Goal: Transaction & Acquisition: Purchase product/service

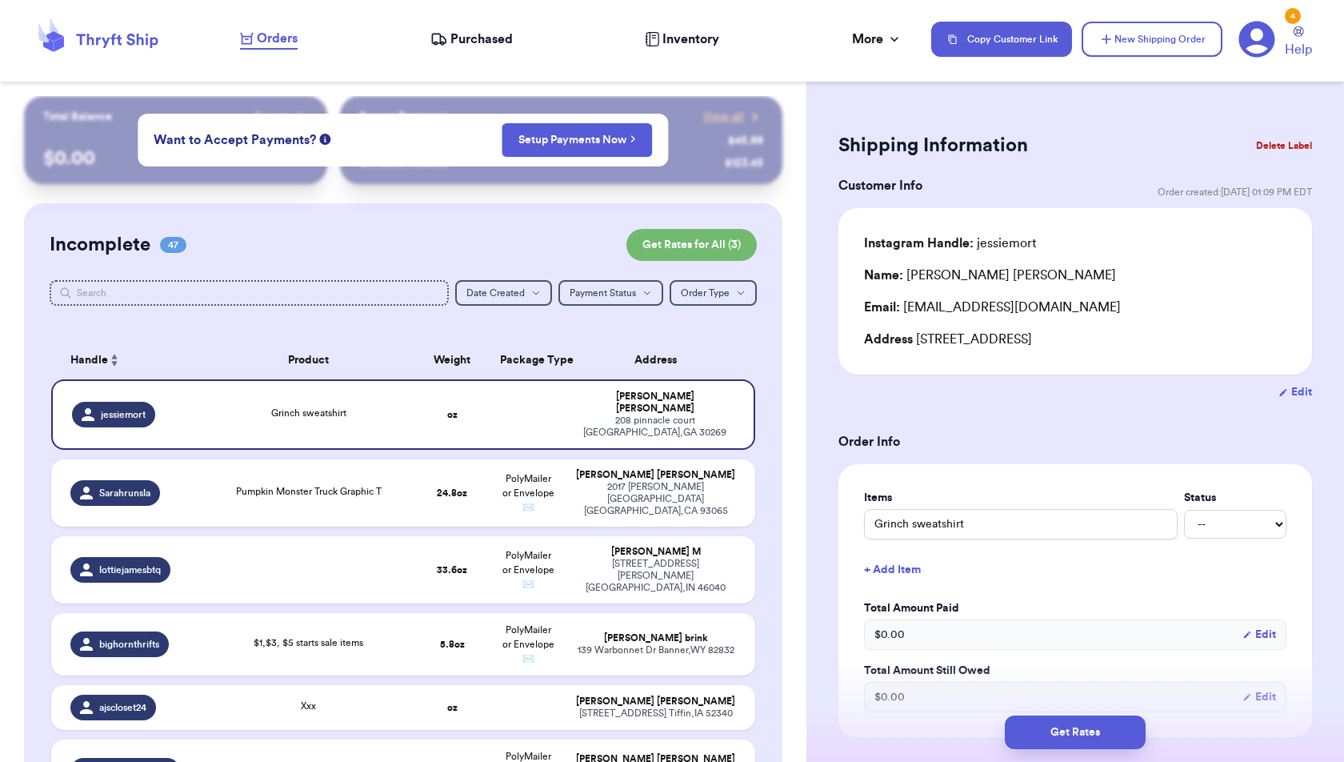
scroll to position [4103, 0]
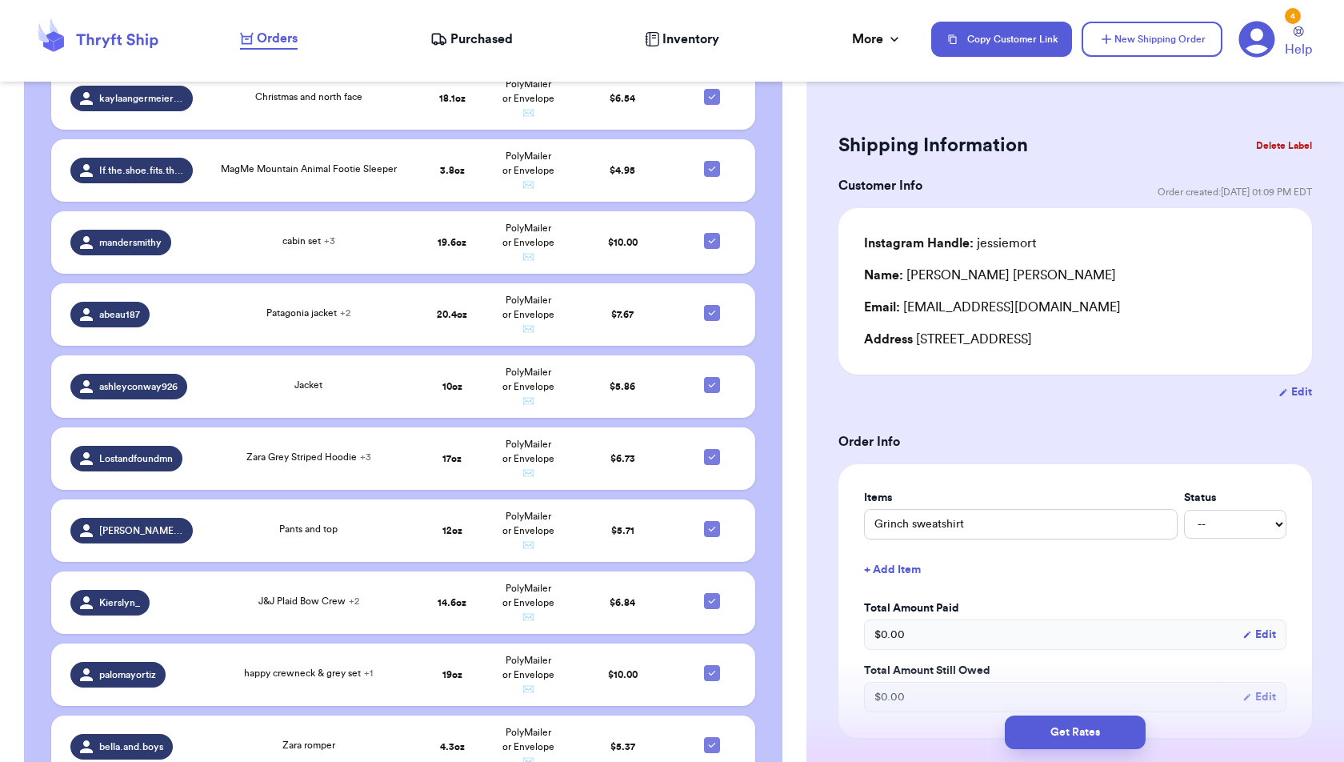
click at [1074, 122] on div "Shipping Information Delete Label Customer Info Order created: [DATE] 01:09 PM …" at bounding box center [1076, 768] width 538 height 1344
click at [1084, 141] on div "Shipping Information Delete Label" at bounding box center [1076, 145] width 474 height 35
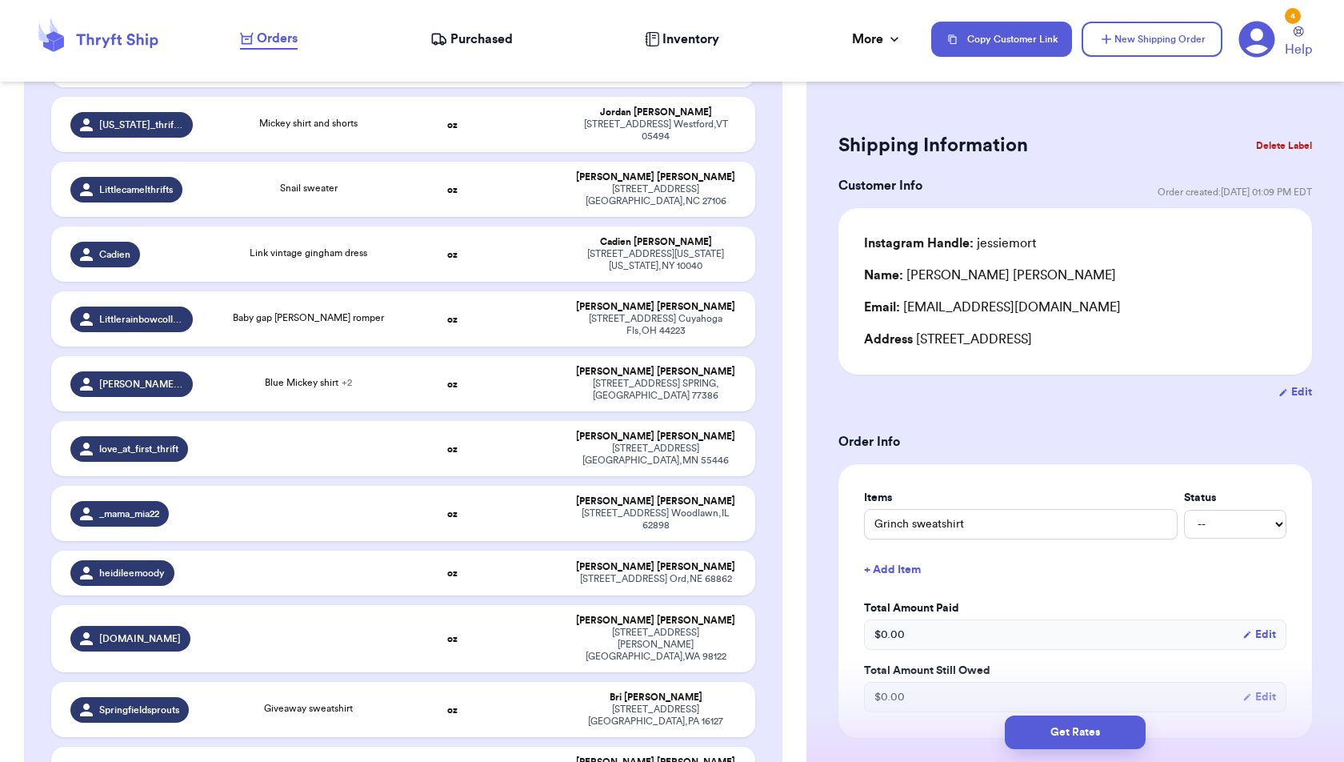
scroll to position [0, 0]
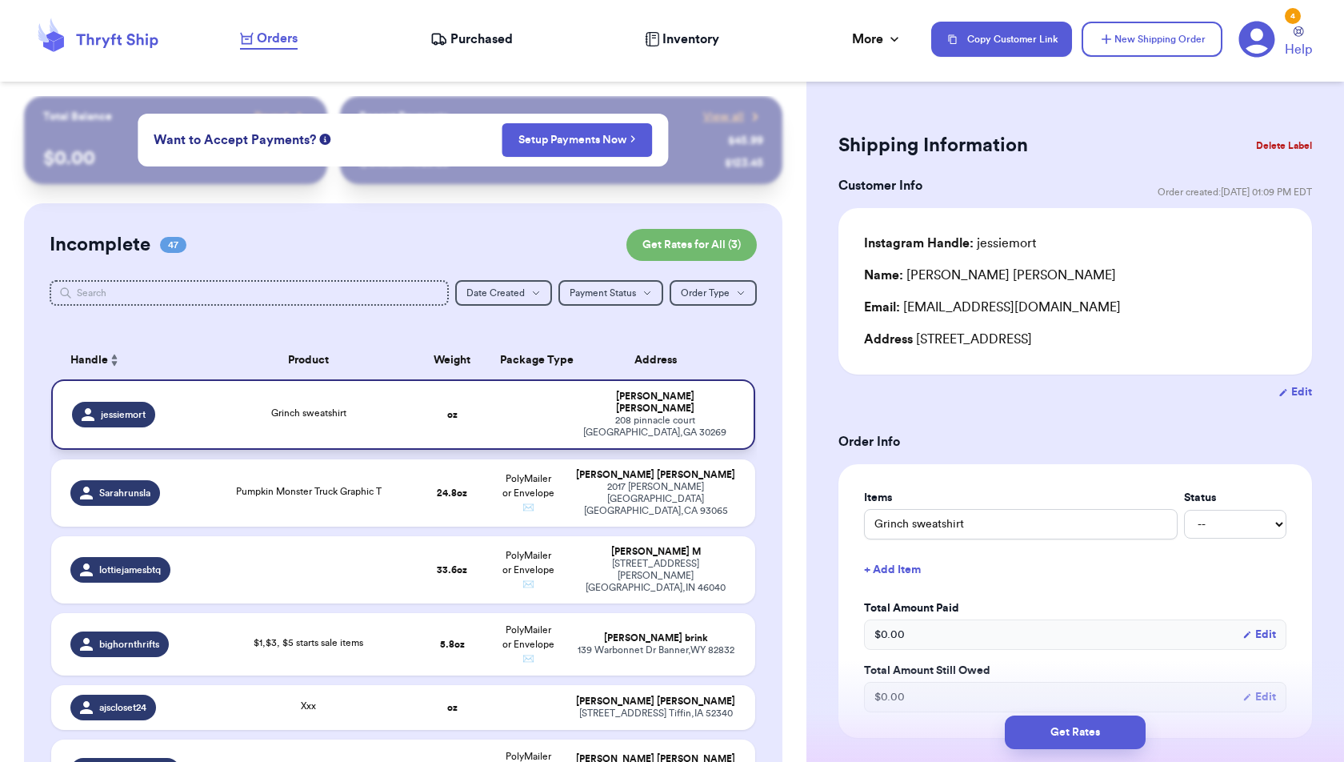
click at [570, 407] on td "[PERSON_NAME] [STREET_ADDRESS]" at bounding box center [660, 414] width 189 height 70
click at [527, 403] on td at bounding box center [529, 414] width 76 height 70
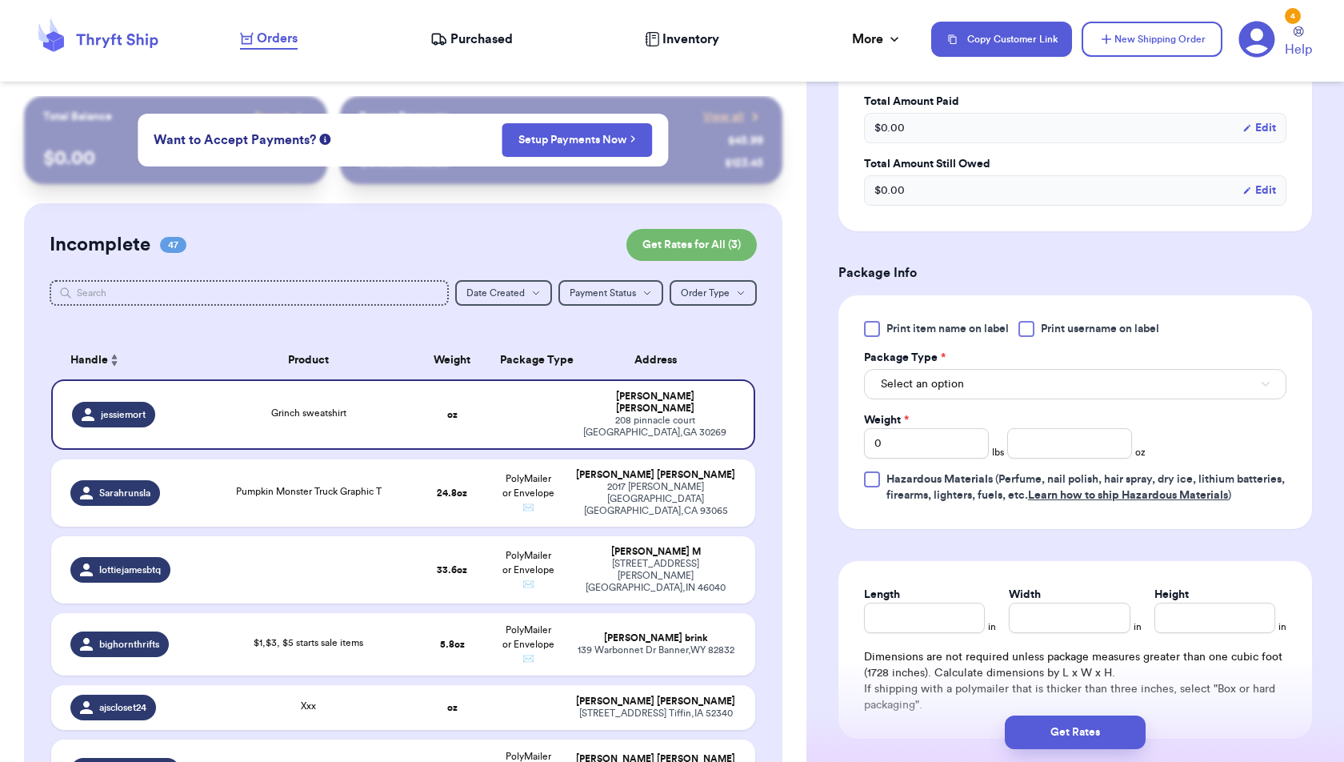
scroll to position [533, 0]
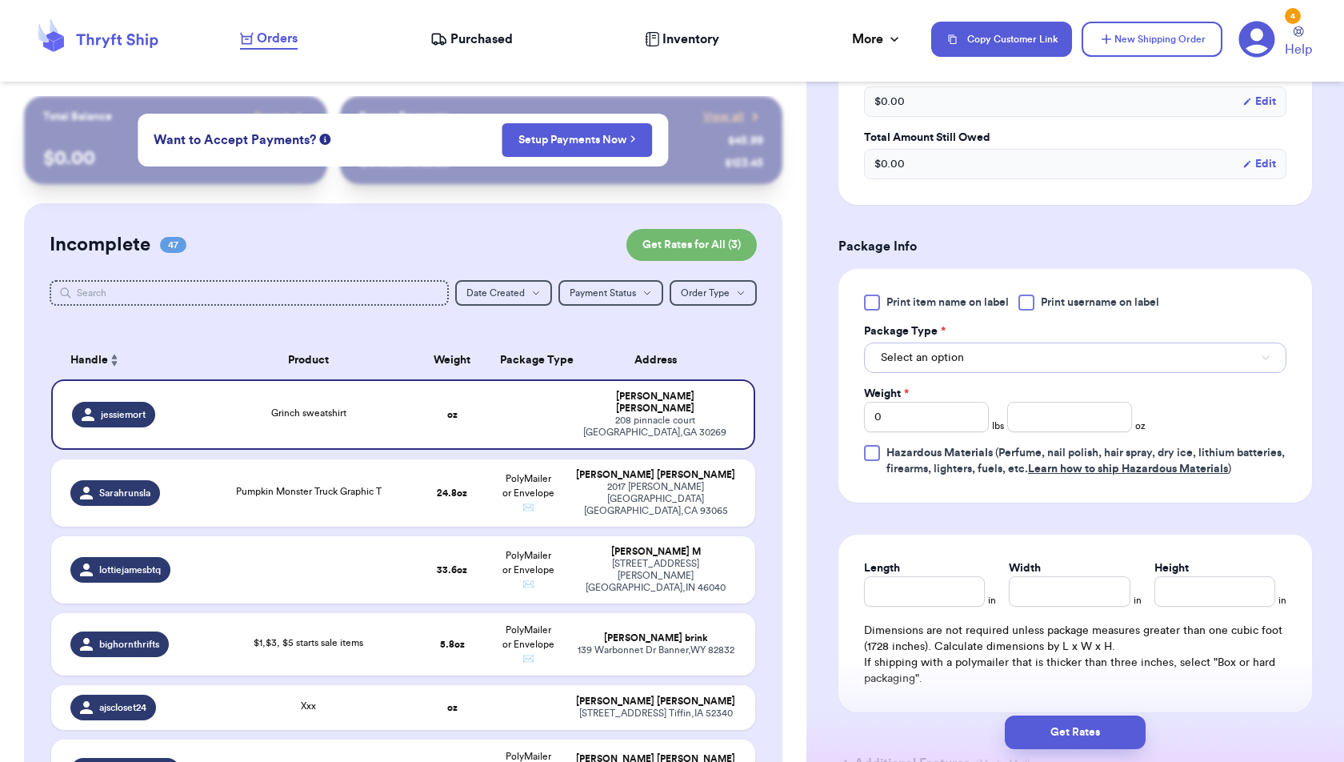
click at [1082, 353] on button "Select an option" at bounding box center [1075, 357] width 423 height 30
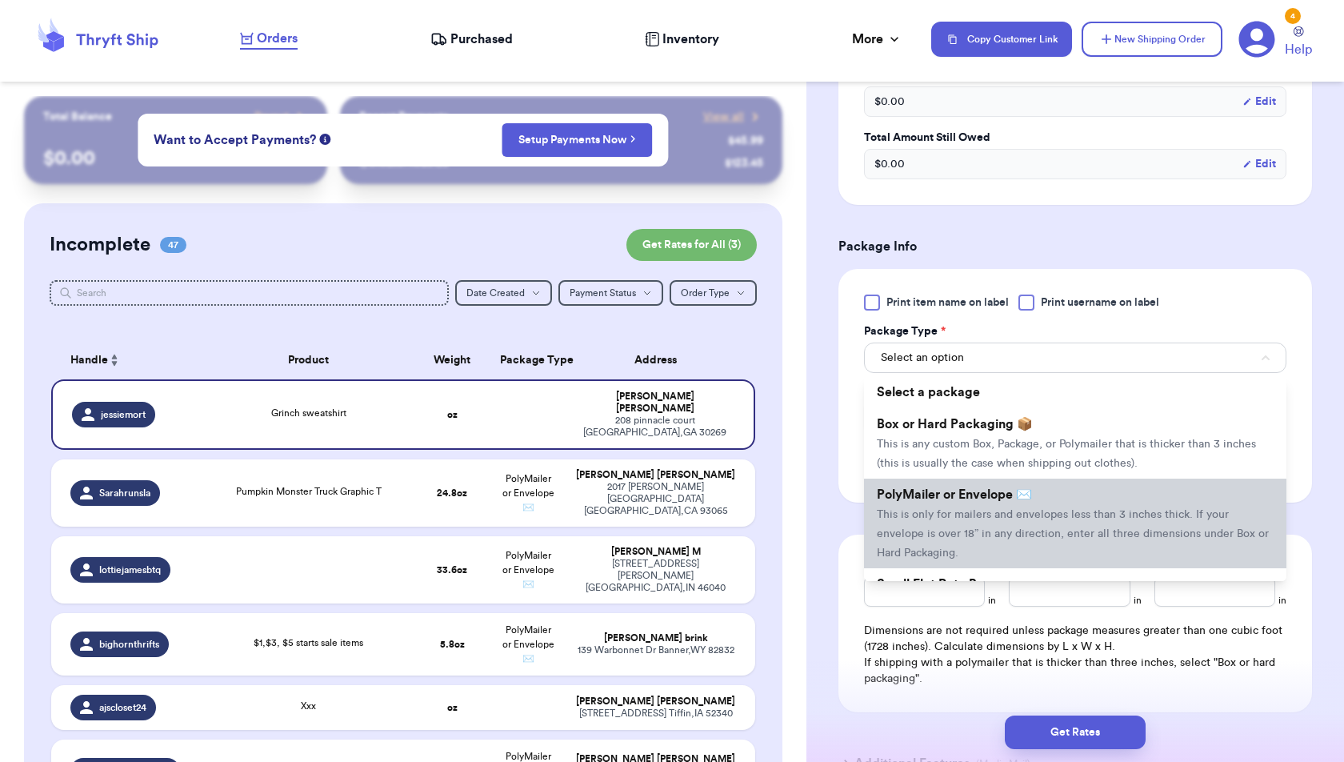
click at [1071, 516] on span "This is only for mailers and envelopes less than 3 inches thick. If your envelo…" at bounding box center [1073, 534] width 392 height 50
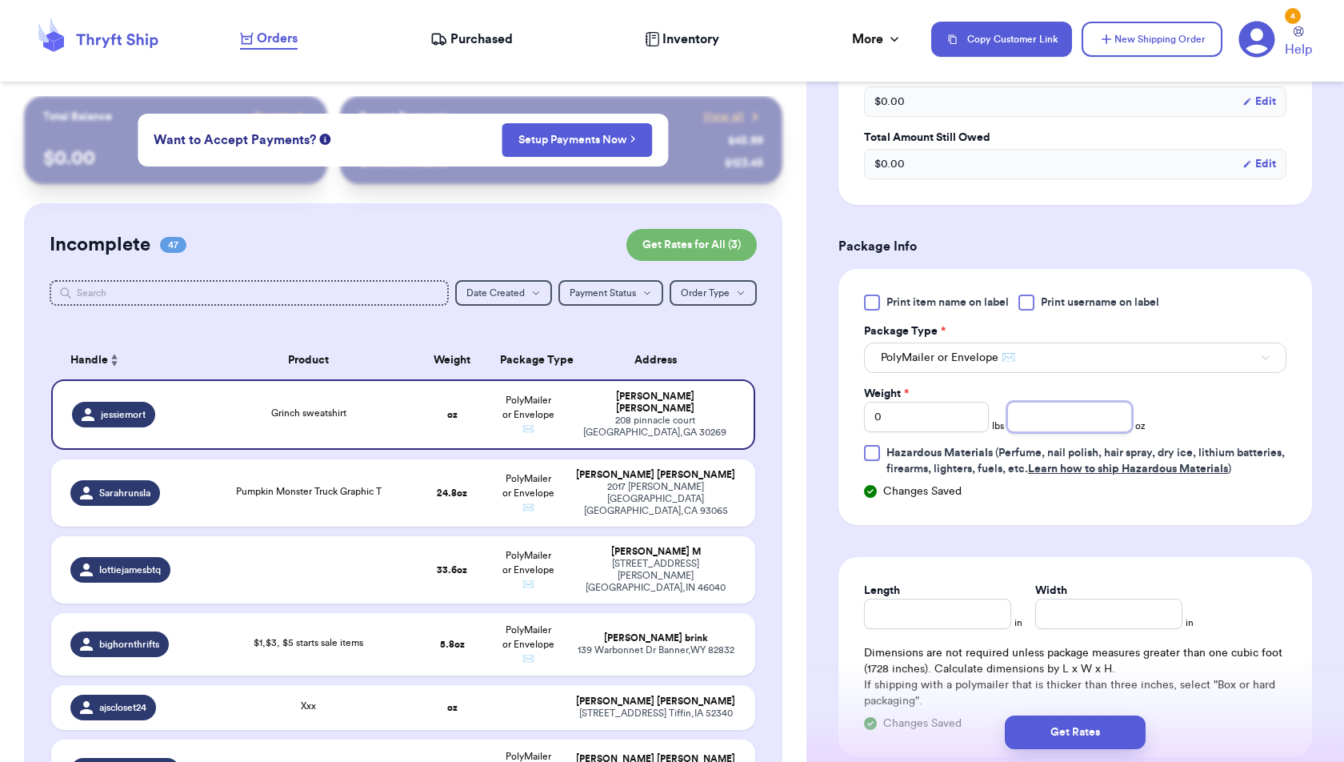
click at [1063, 415] on input "number" at bounding box center [1069, 417] width 125 height 30
type input "4.9"
click at [1192, 549] on form "Shipping Information Delete Label Customer Info Order created: [DATE] 01:09 PM …" at bounding box center [1076, 217] width 474 height 1245
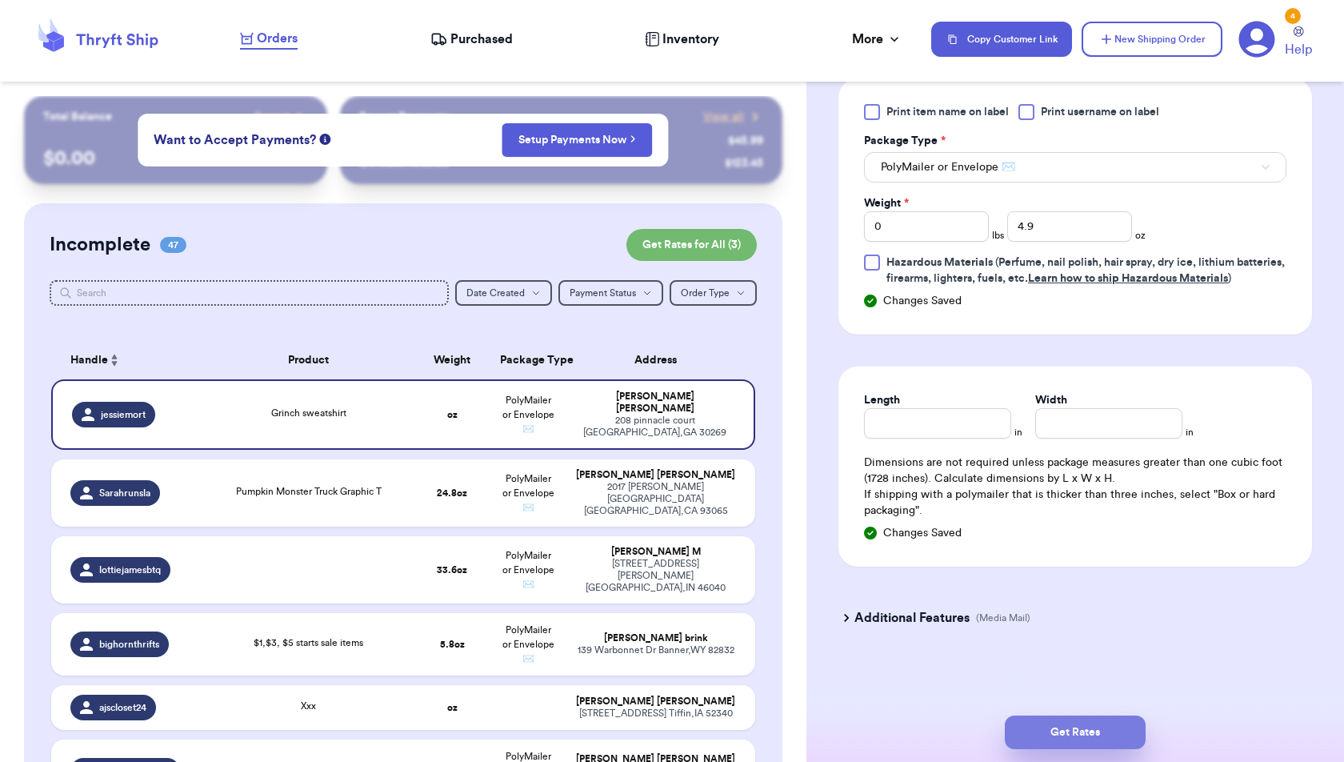
click at [1104, 734] on button "Get Rates" at bounding box center [1075, 732] width 141 height 34
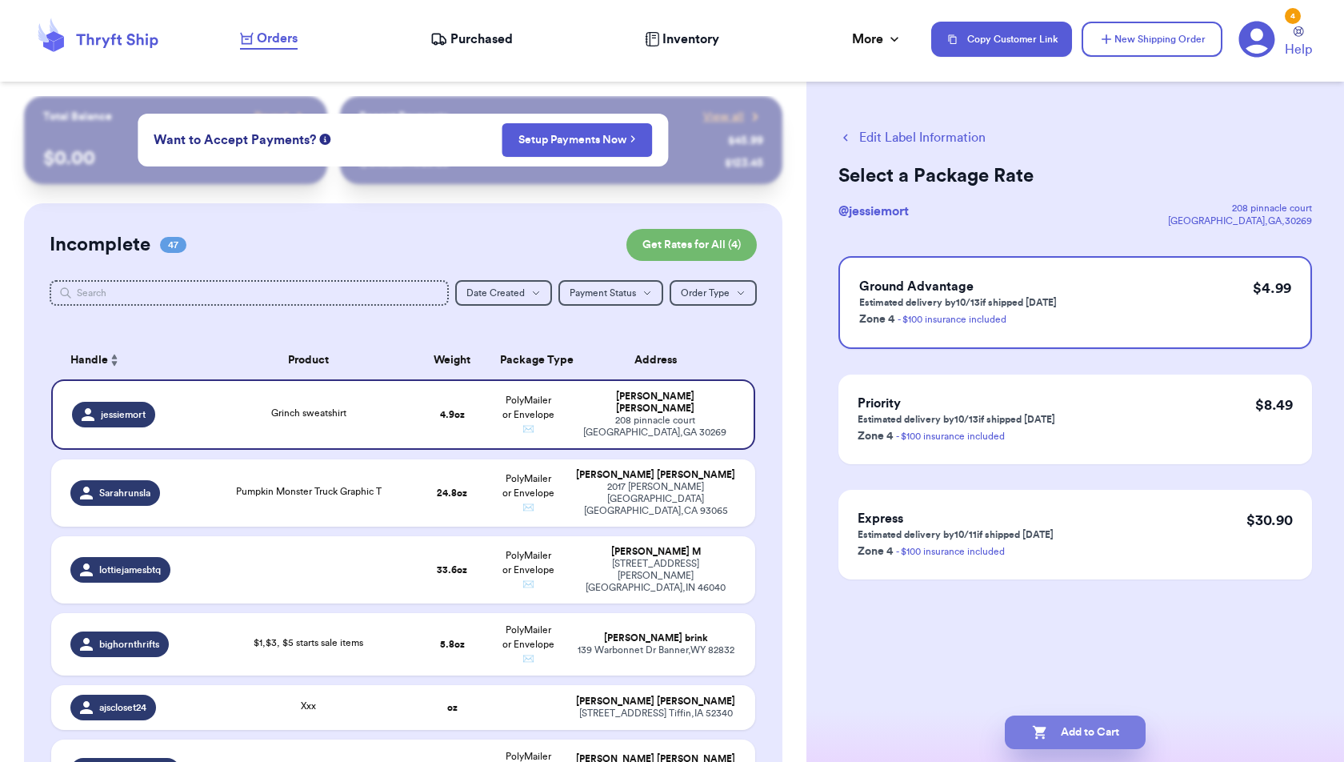
click at [1096, 729] on button "Add to Cart" at bounding box center [1075, 732] width 141 height 34
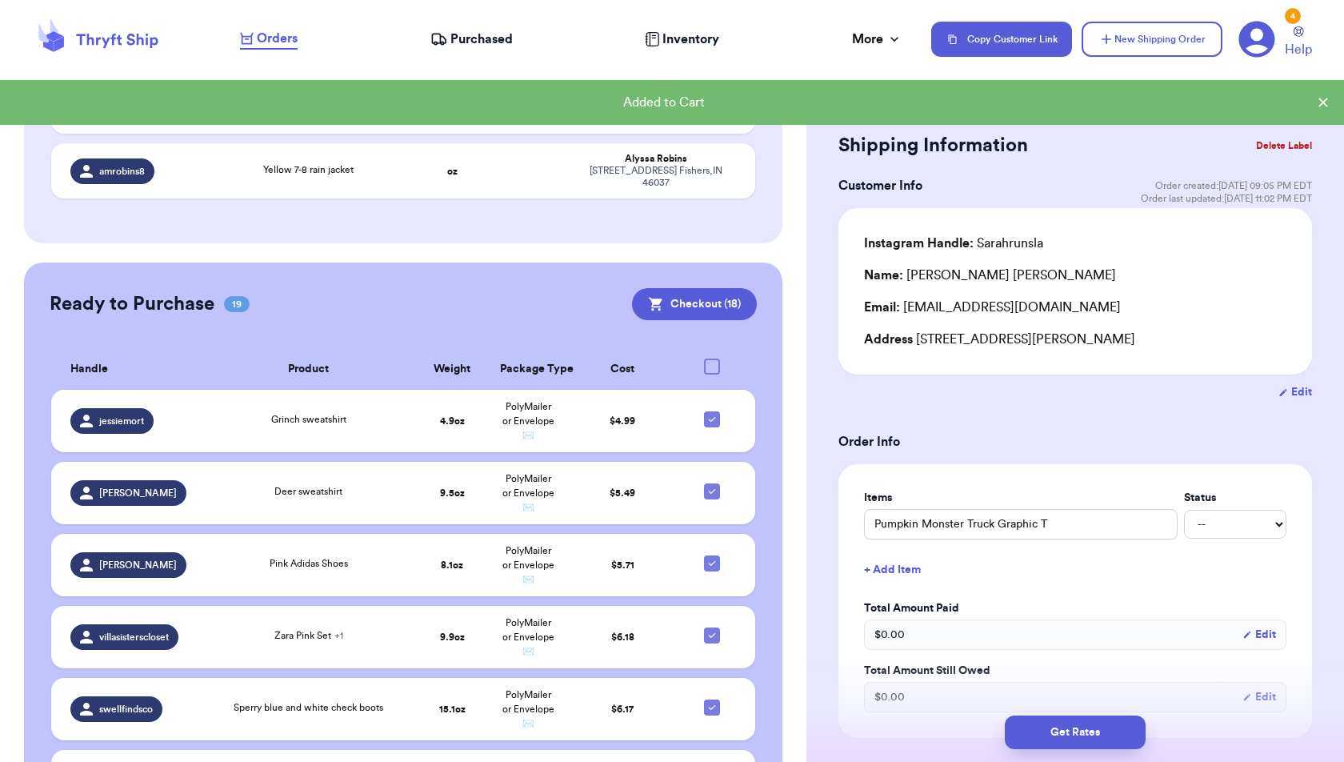
scroll to position [3323, 0]
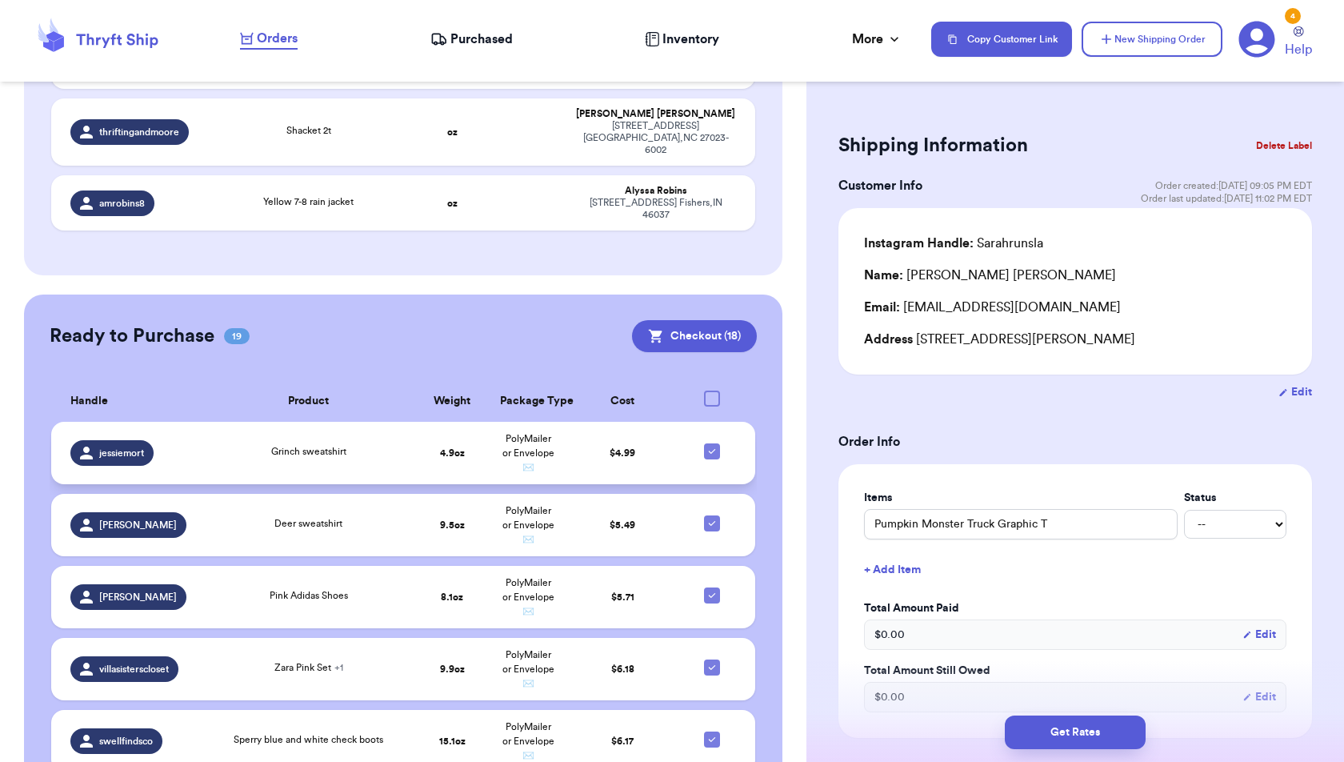
click at [714, 445] on icon at bounding box center [712, 451] width 13 height 13
click at [712, 443] on input "checkbox" at bounding box center [711, 443] width 1 height 1
checkbox input "false"
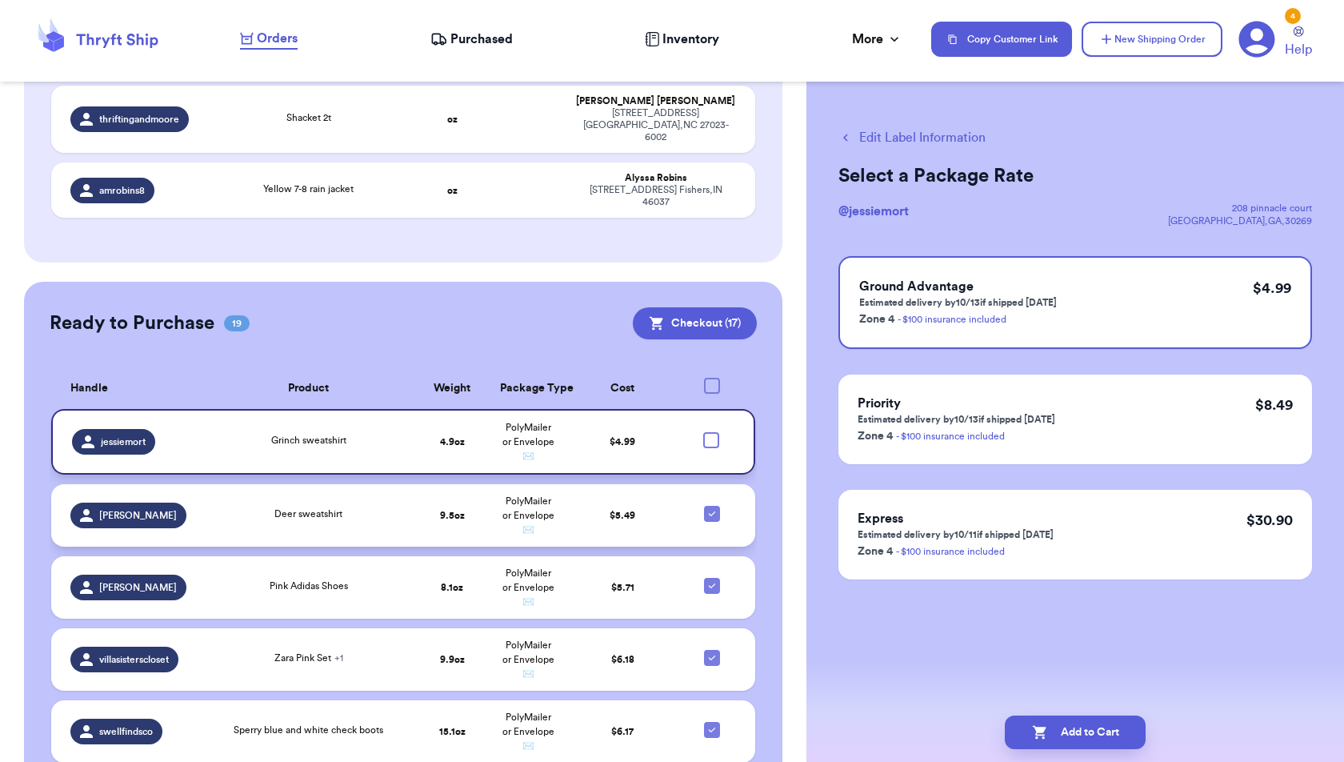
click at [719, 506] on div at bounding box center [712, 514] width 16 height 16
click at [712, 505] on input "checkbox" at bounding box center [711, 505] width 1 height 1
checkbox input "false"
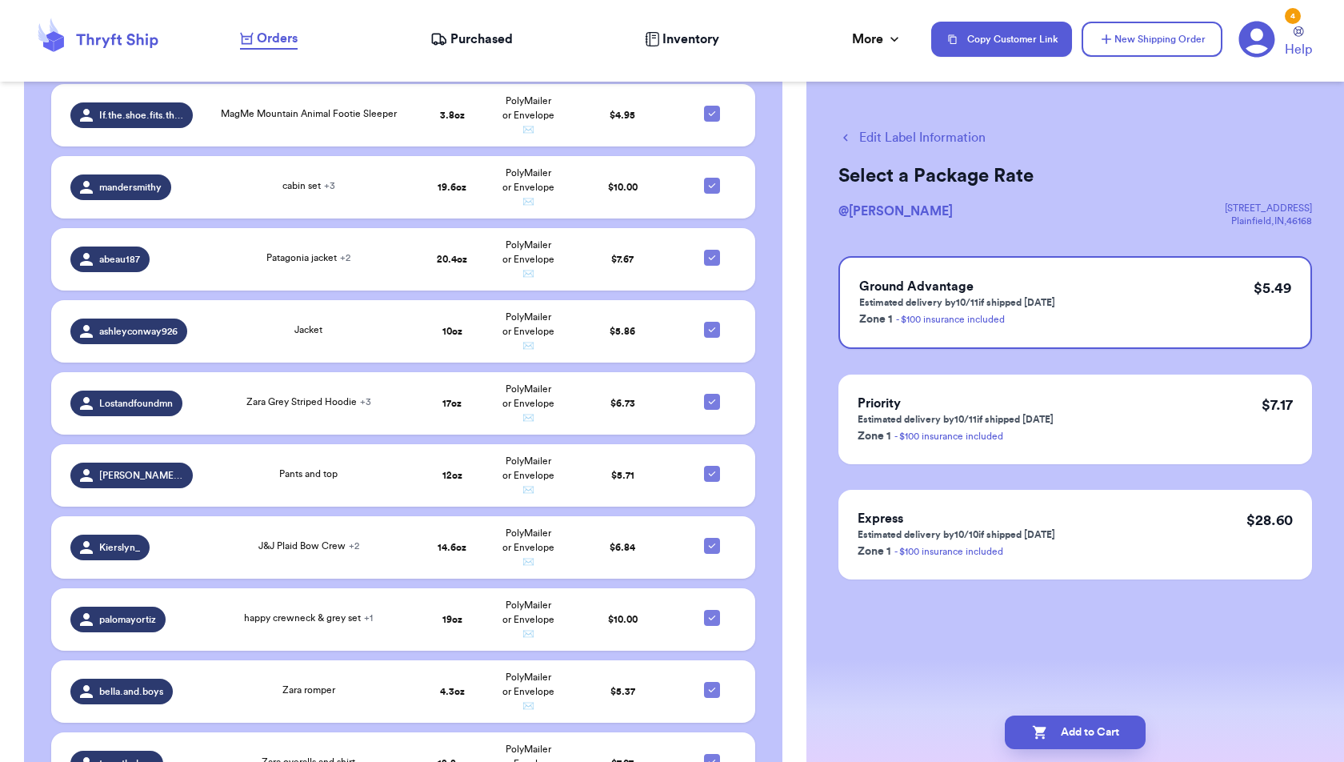
scroll to position [4198, 0]
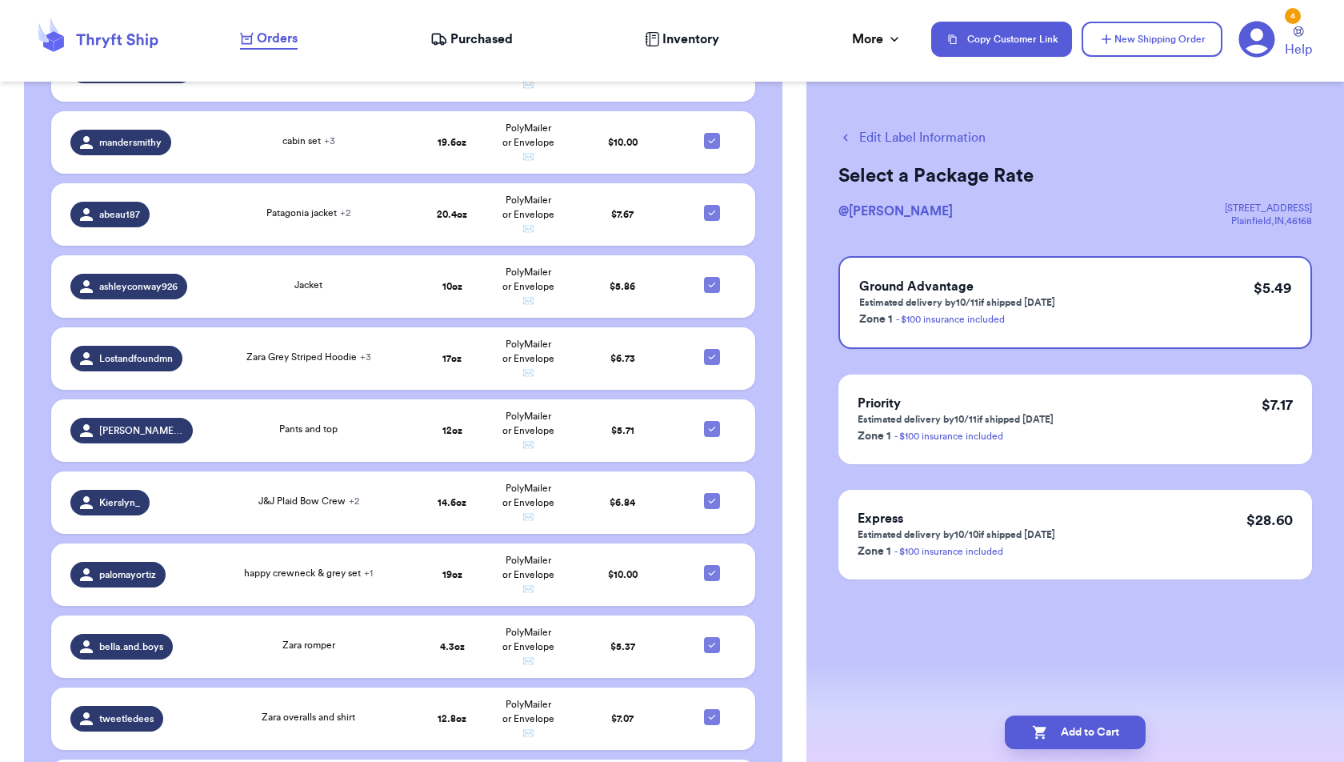
checkbox input "true"
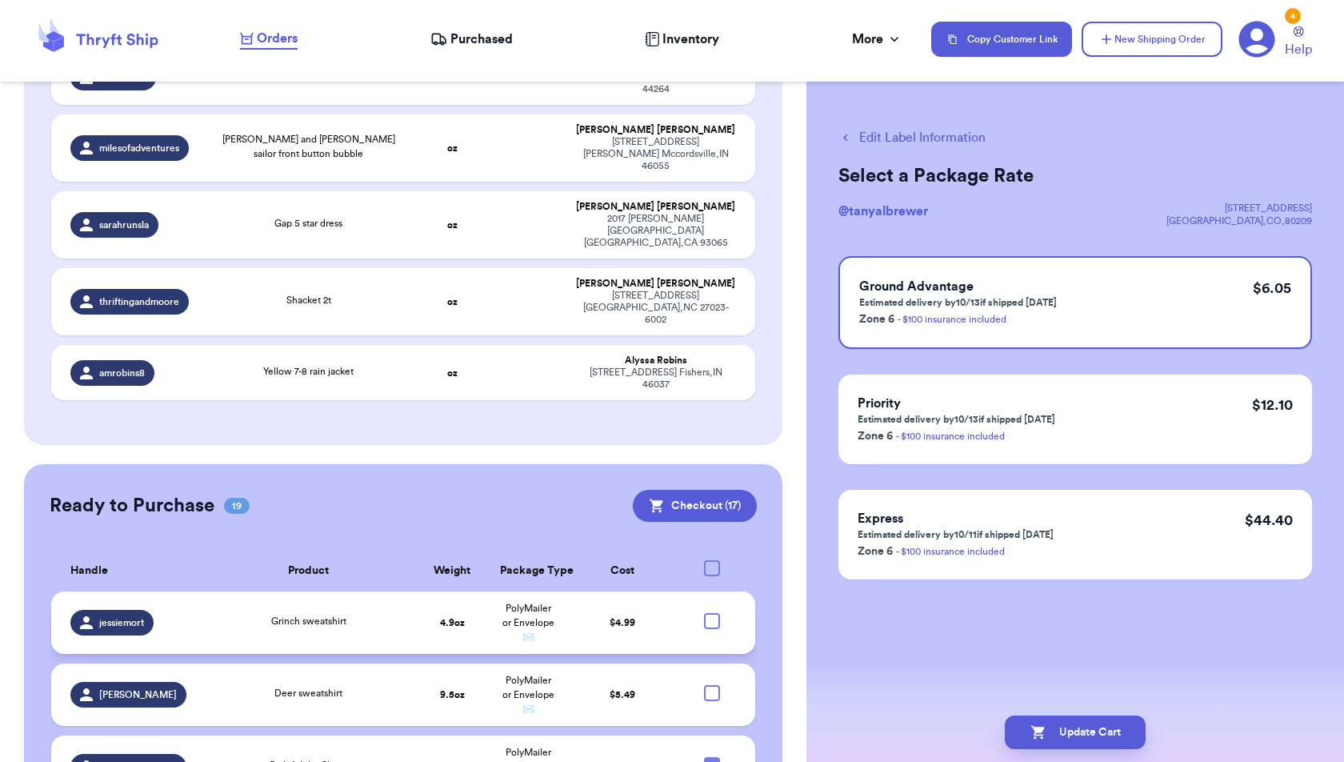
scroll to position [3121, 0]
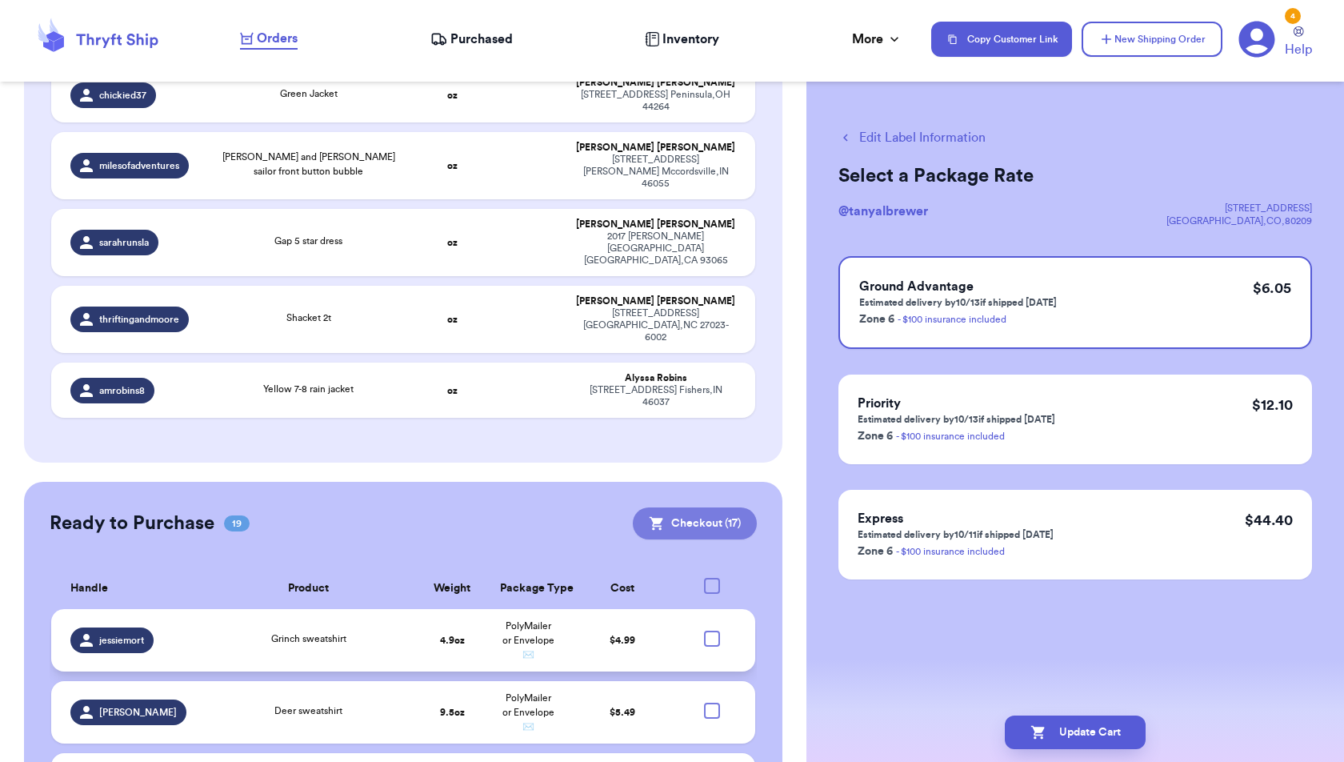
click at [732, 507] on button "Checkout ( 17 )" at bounding box center [695, 523] width 124 height 32
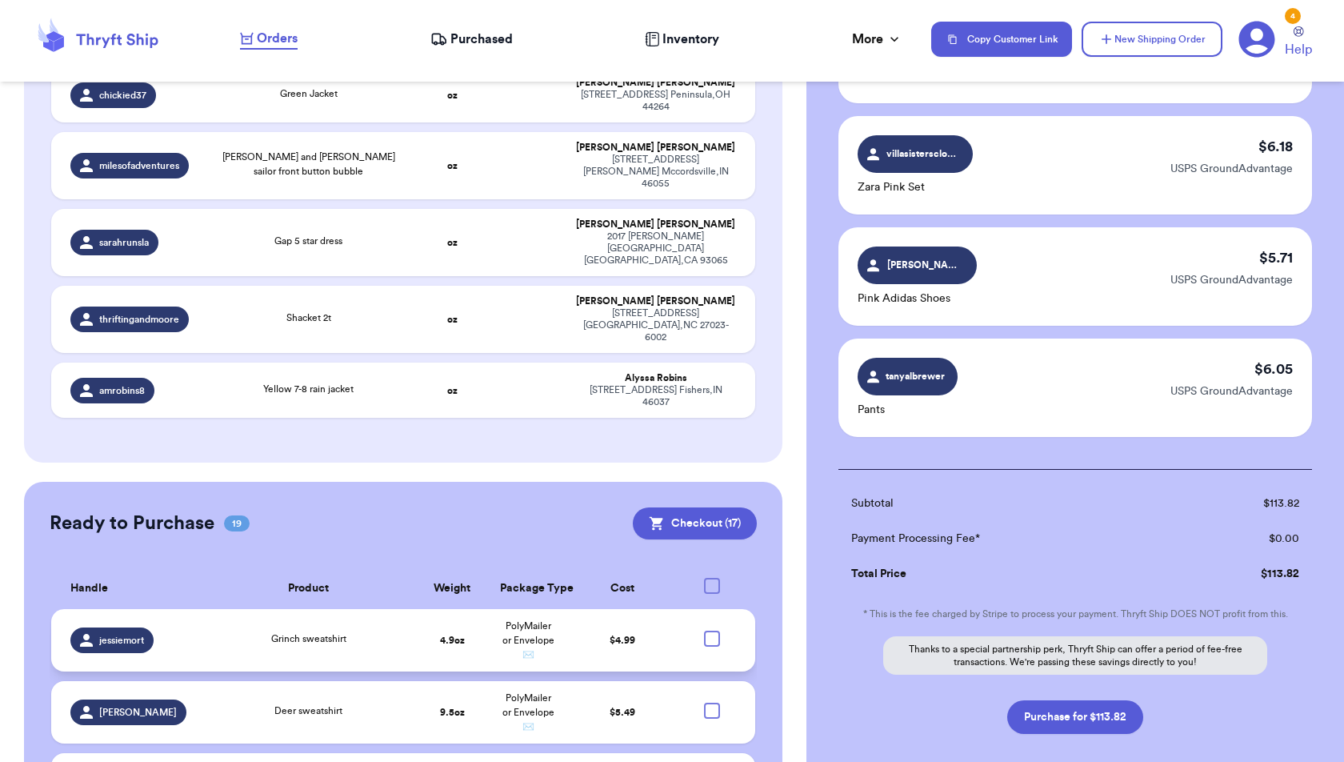
scroll to position [1731, 0]
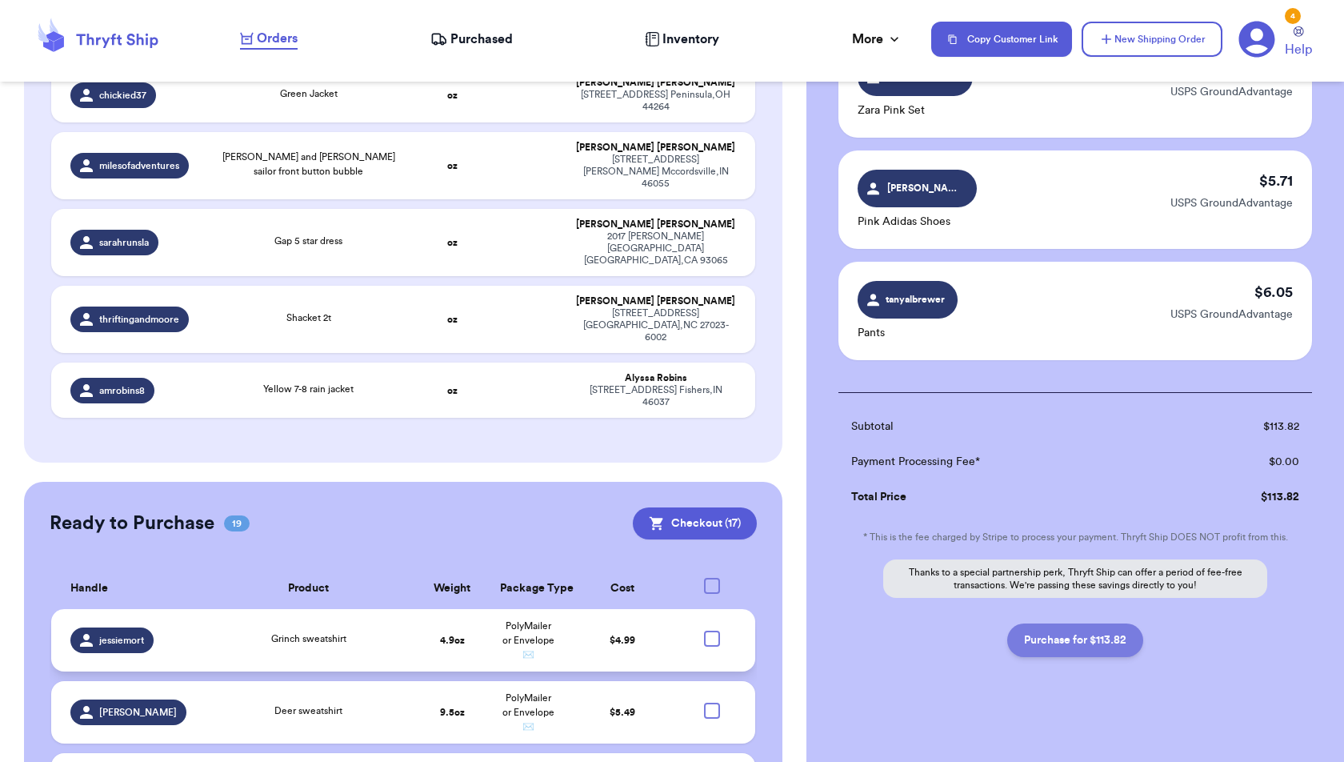
click at [1094, 636] on button "Purchase for $113.82" at bounding box center [1075, 640] width 136 height 34
checkbox input "false"
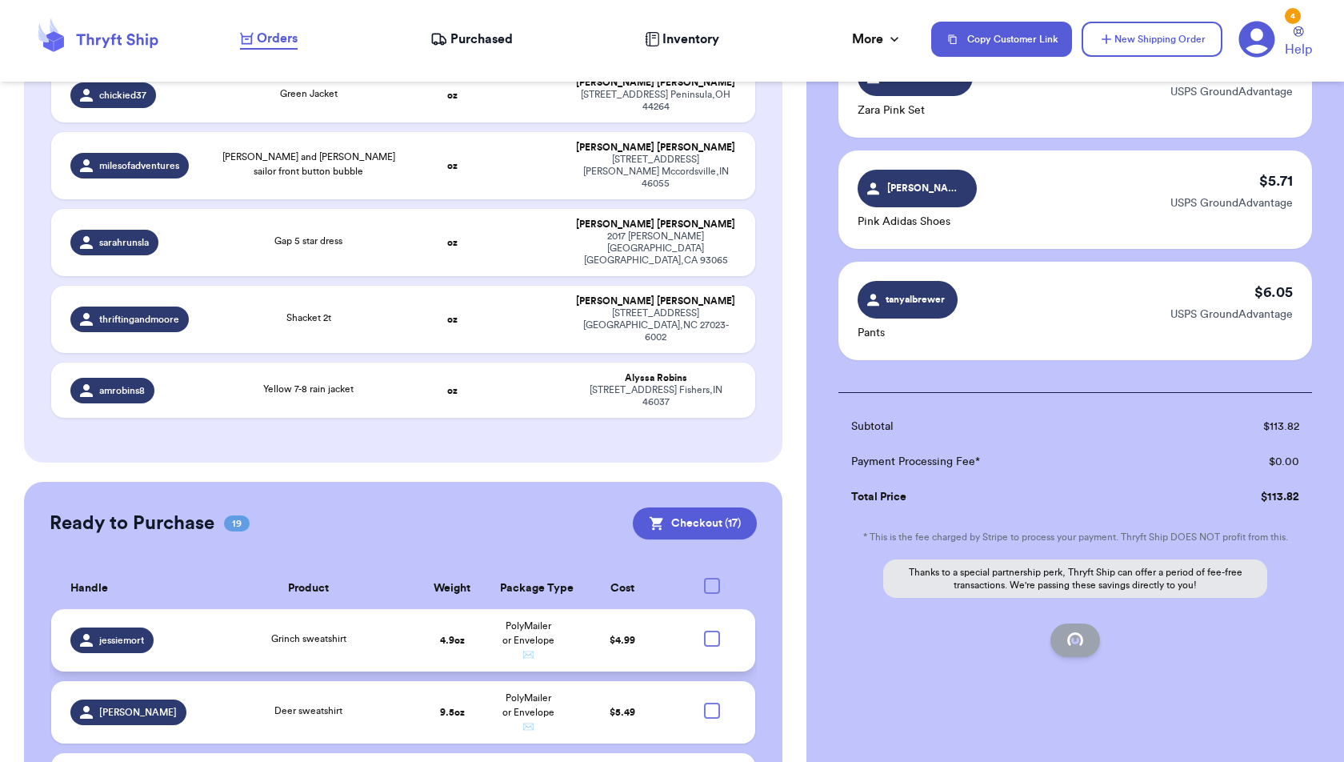
checkbox input "false"
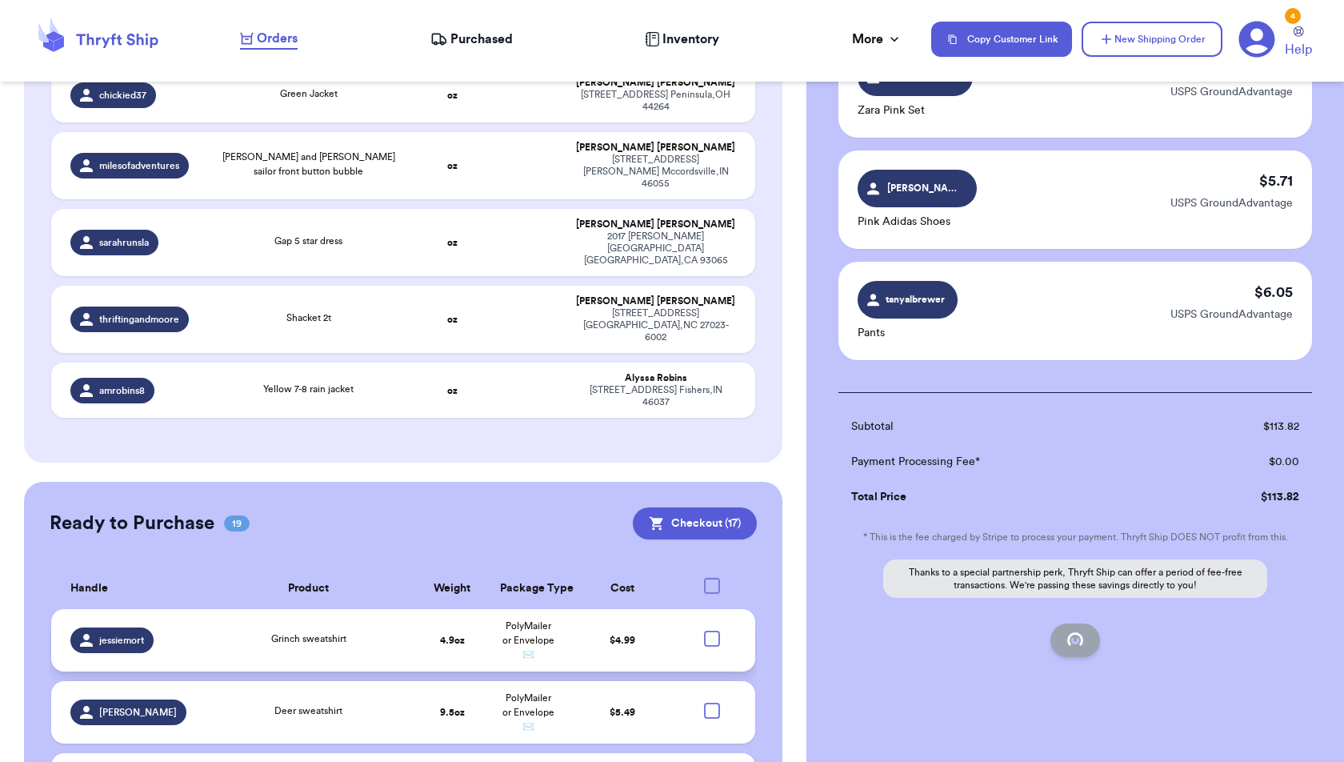
checkbox input "false"
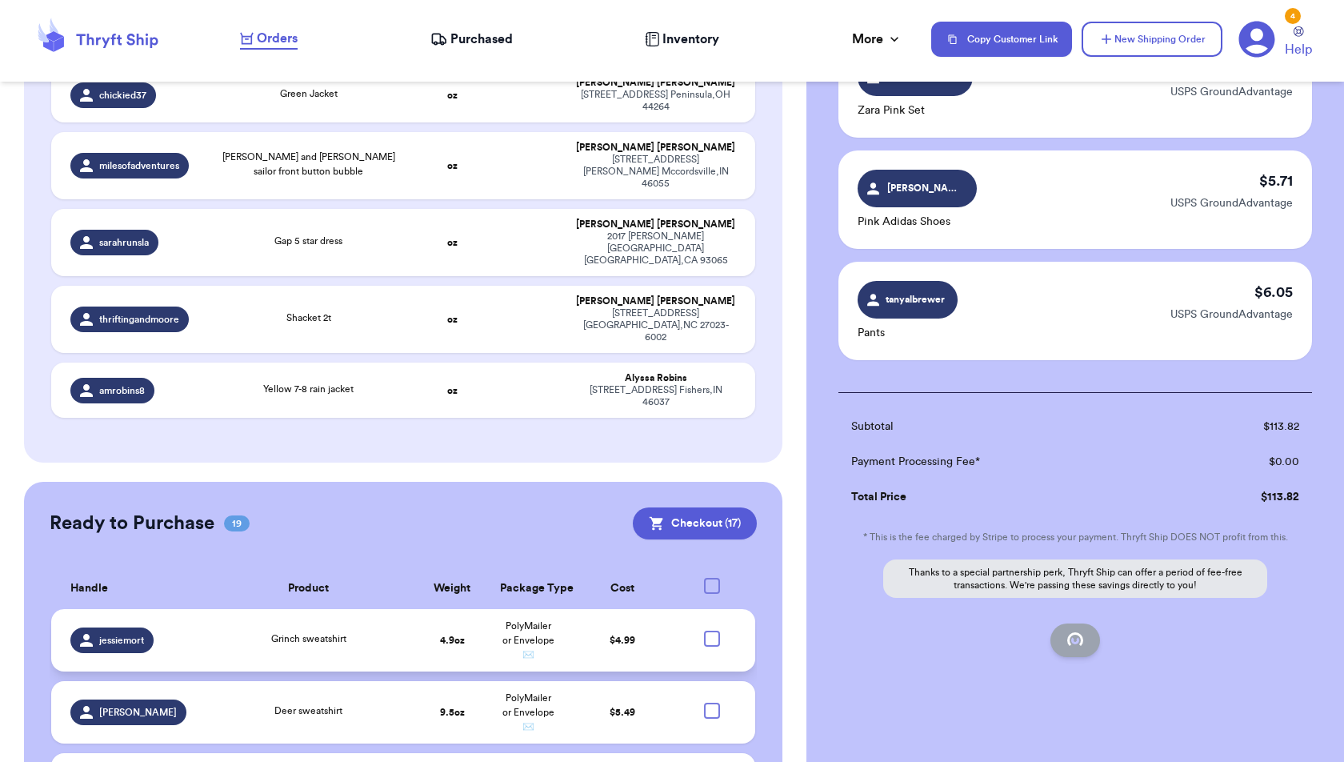
checkbox input "false"
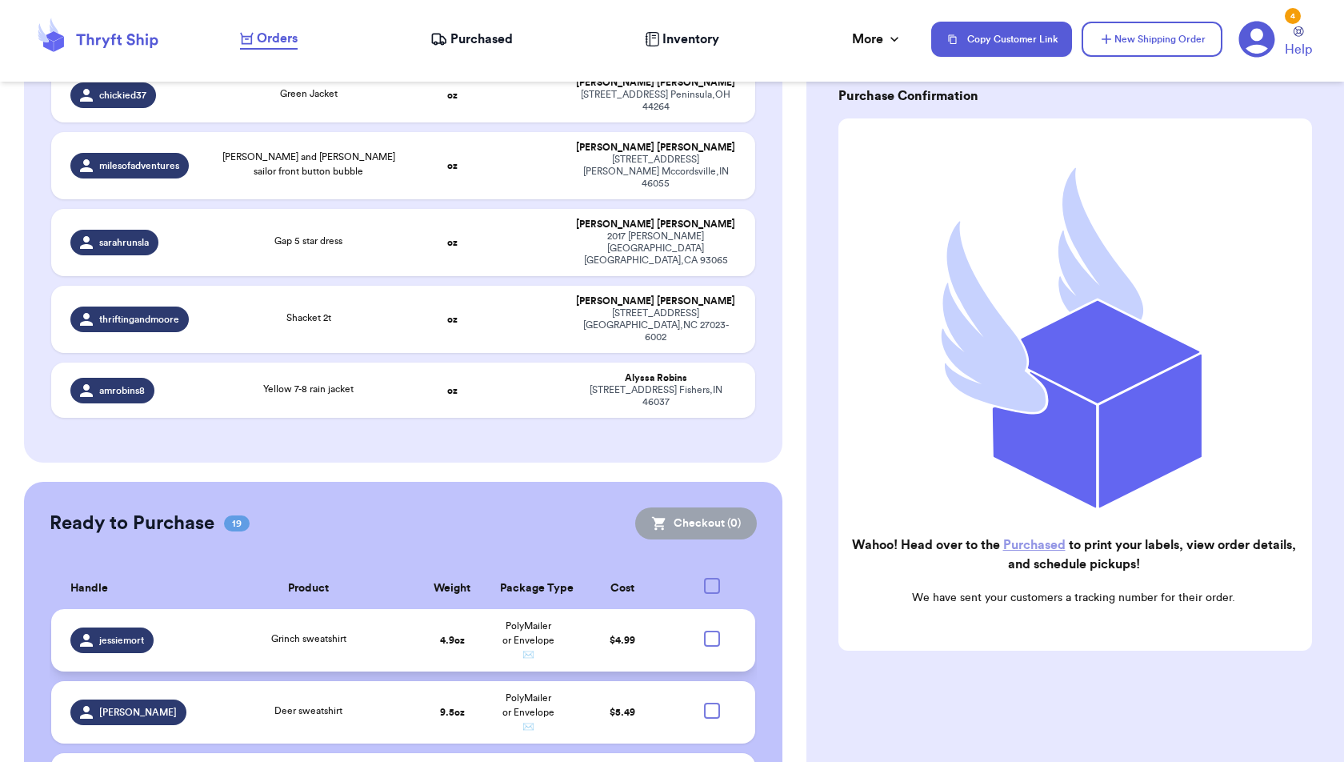
scroll to position [2975, 0]
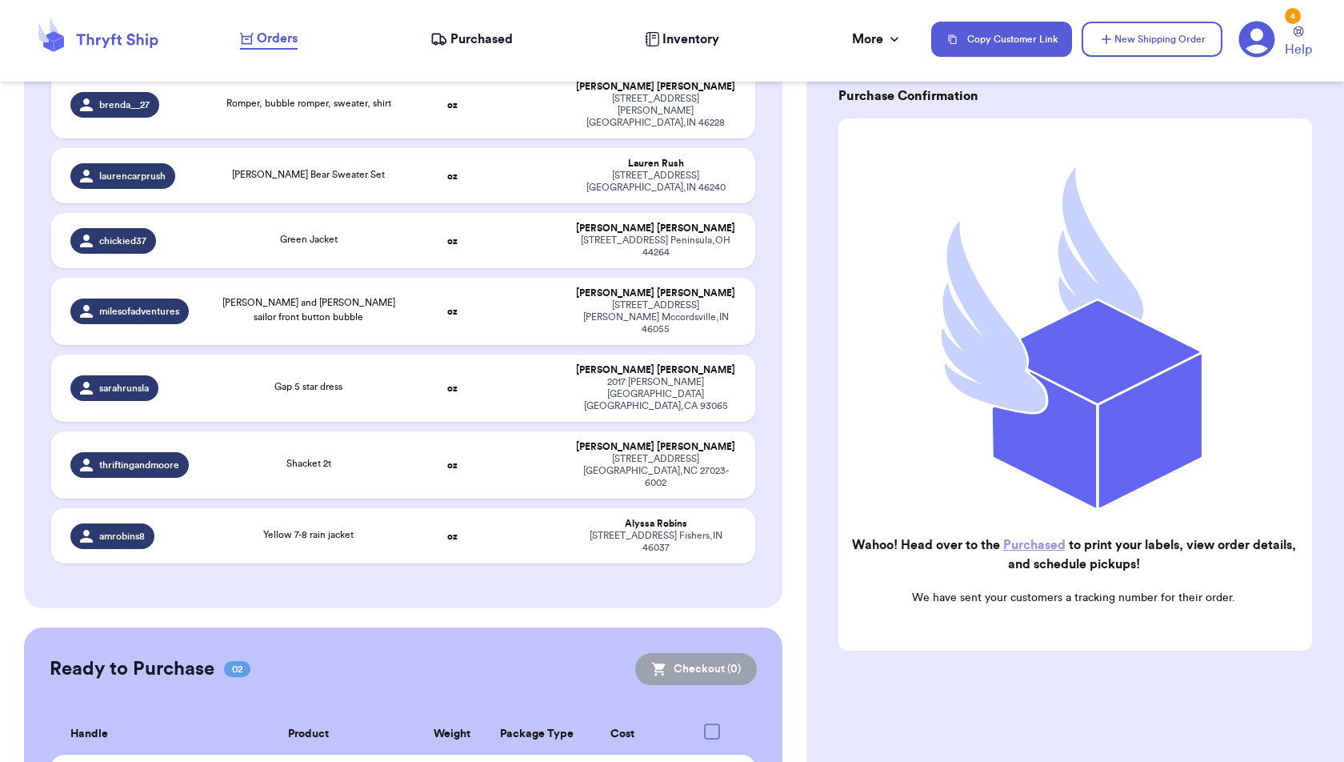
click at [477, 46] on span "Purchased" at bounding box center [482, 39] width 62 height 19
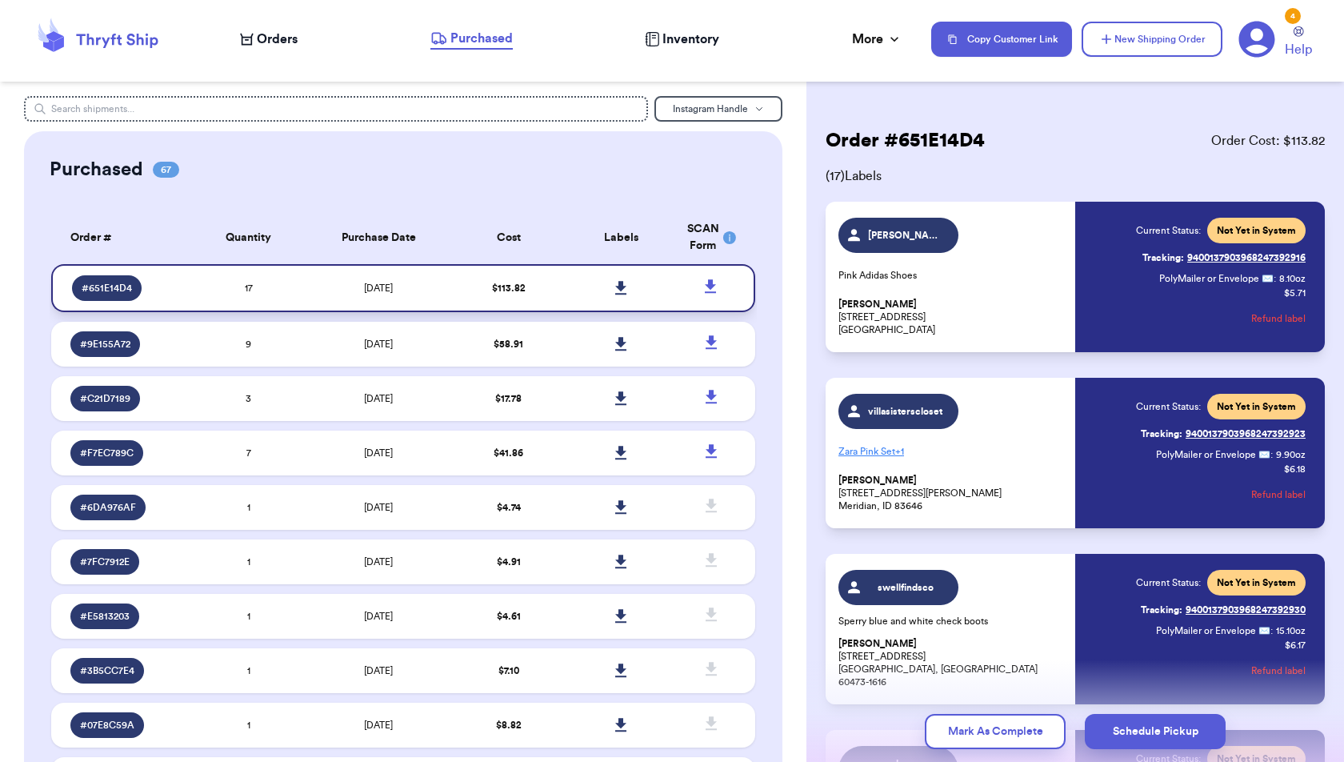
click at [623, 290] on icon at bounding box center [621, 288] width 12 height 14
